Goal: Transaction & Acquisition: Purchase product/service

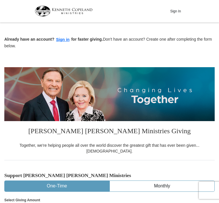
click at [61, 43] on button "Sign in" at bounding box center [62, 39] width 17 height 7
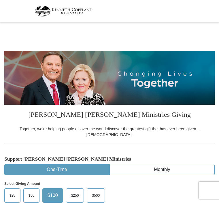
select select "FL"
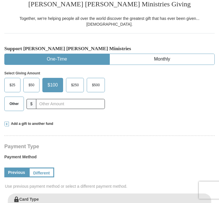
scroll to position [110, 0]
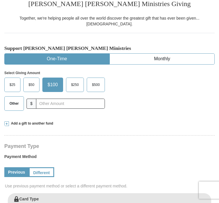
click at [16, 99] on span "Other" at bounding box center [14, 103] width 15 height 9
click at [0, 0] on input "Other" at bounding box center [0, 0] width 0 height 0
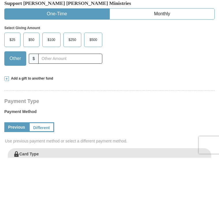
click at [4, 122] on span at bounding box center [6, 124] width 5 height 5
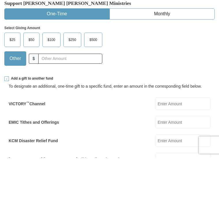
scroll to position [156, 0]
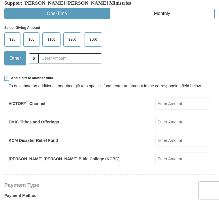
click at [193, 121] on input "EMIC Tithes and Offerings" at bounding box center [182, 122] width 55 height 12
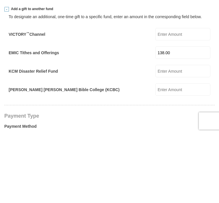
type input "138.00"
click at [133, 81] on div "To designate an additional, one-time gift to a specific fund, enter an amount i…" at bounding box center [110, 123] width 202 height 84
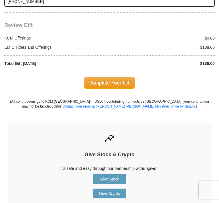
scroll to position [685, 0]
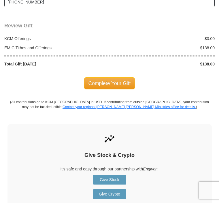
click at [117, 77] on span "Complete Your Gift" at bounding box center [109, 83] width 51 height 12
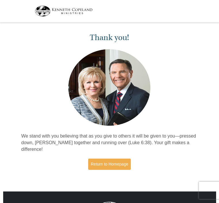
click at [118, 165] on link "Return to Homepage" at bounding box center [109, 163] width 43 height 11
